Goal: Information Seeking & Learning: Learn about a topic

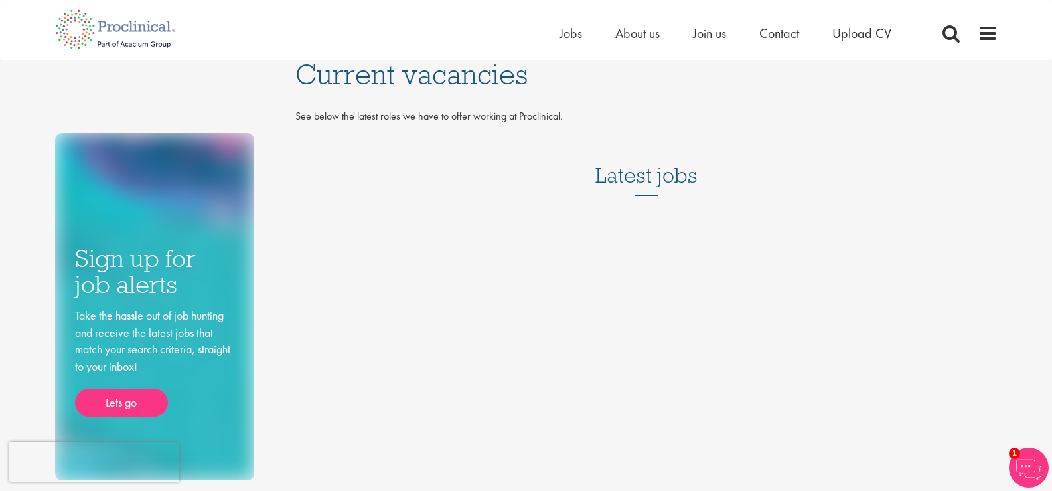
click at [641, 177] on h3 "Latest jobs" at bounding box center [646, 163] width 102 height 65
click at [659, 173] on h3 "Latest jobs" at bounding box center [646, 163] width 102 height 65
click at [951, 39] on span at bounding box center [951, 33] width 20 height 20
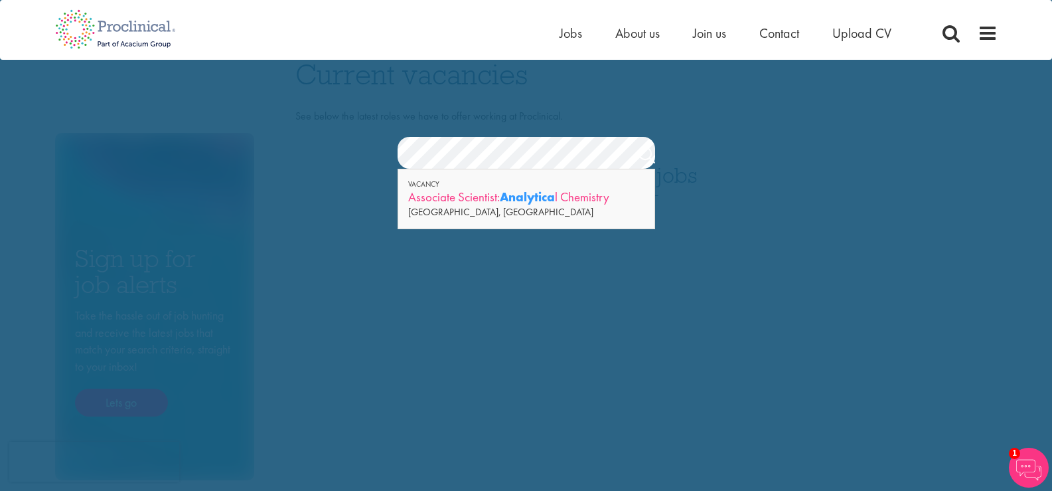
click at [491, 198] on div "Associate Scientist: Analytica l Chemistry" at bounding box center [526, 197] width 236 height 17
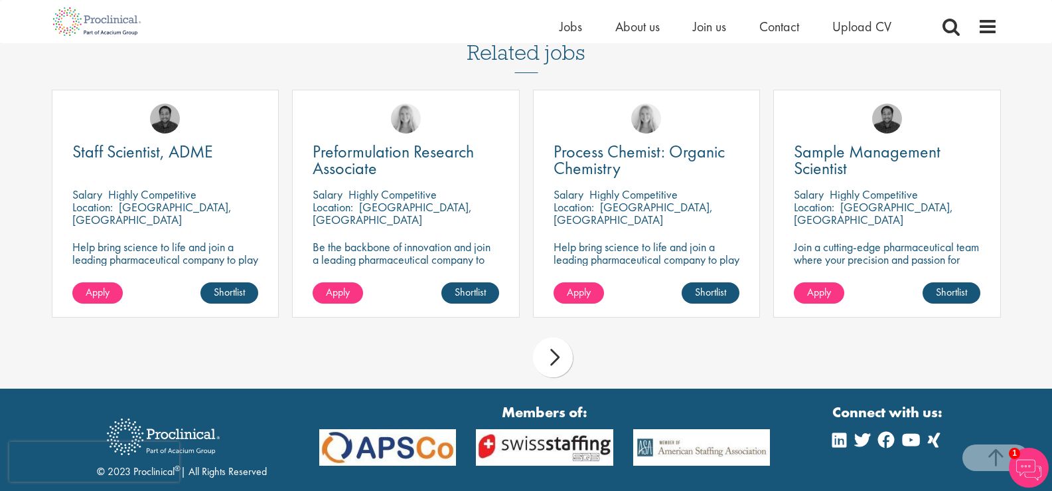
scroll to position [1109, 0]
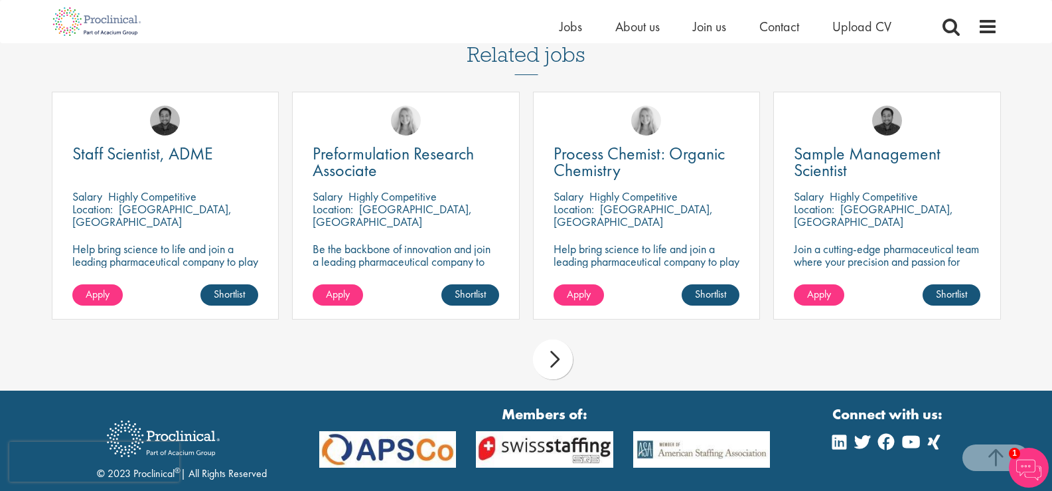
click at [569, 372] on div "next" at bounding box center [553, 359] width 40 height 40
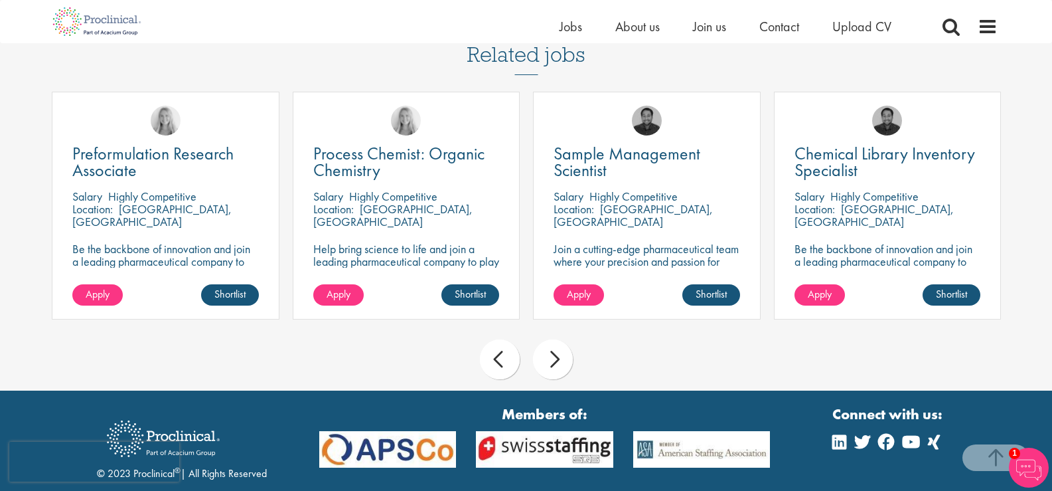
click at [569, 372] on div "next" at bounding box center [553, 359] width 40 height 40
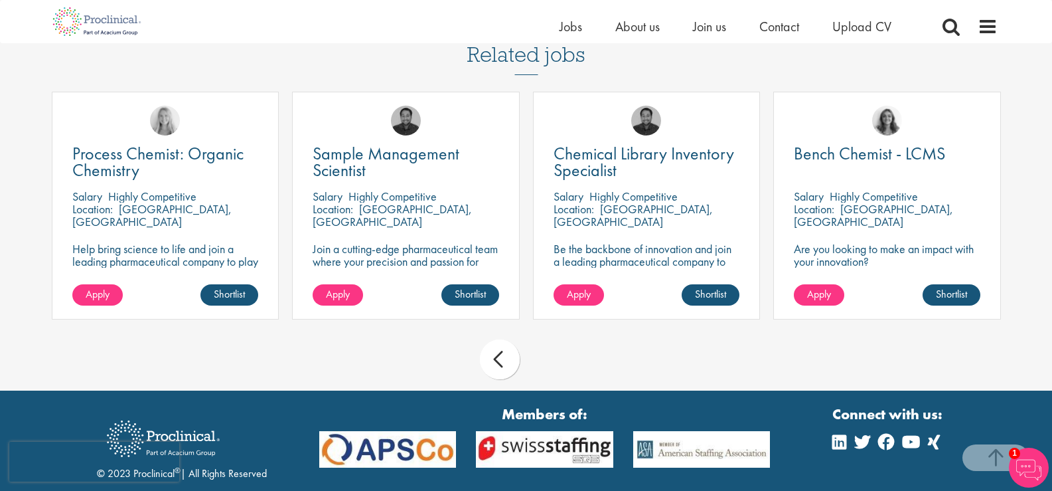
click at [569, 372] on div "prev next" at bounding box center [526, 362] width 963 height 58
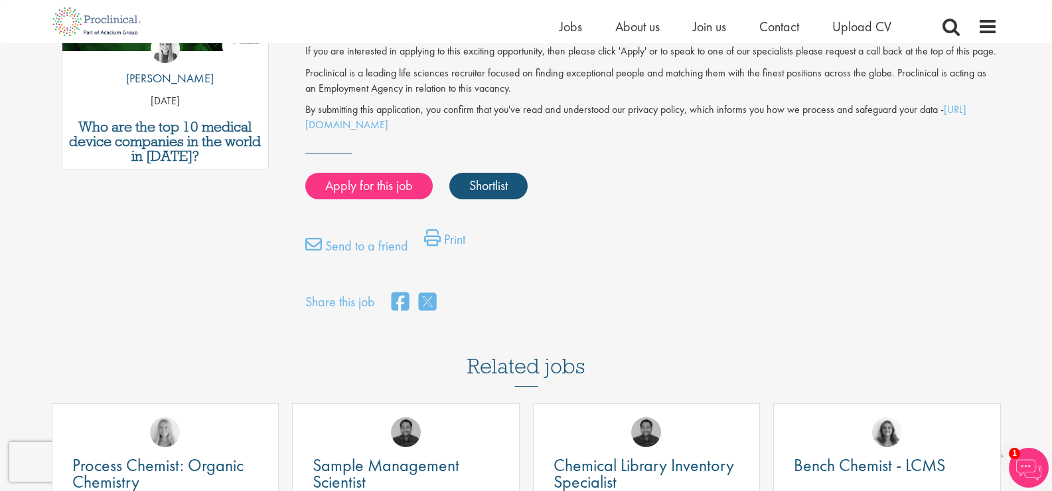
scroll to position [0, 0]
